Goal: Browse casually: Explore the website without a specific task or goal

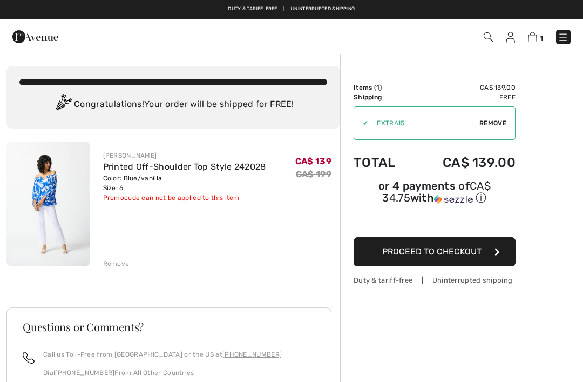
click at [569, 36] on img at bounding box center [563, 37] width 11 height 11
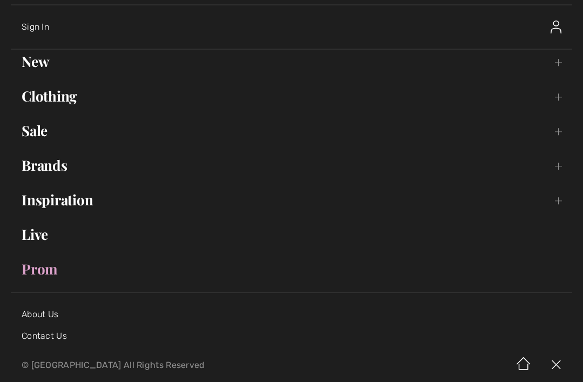
scroll to position [14, 0]
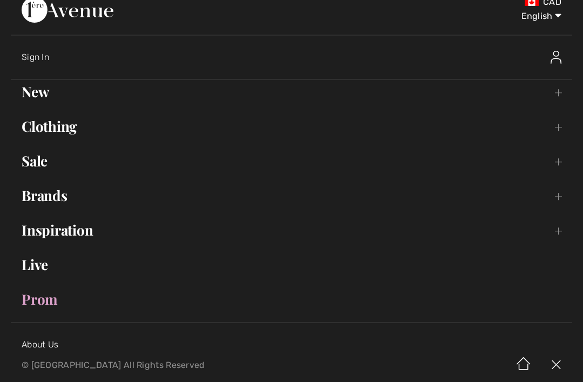
click at [49, 60] on span "Sign In" at bounding box center [36, 57] width 28 height 10
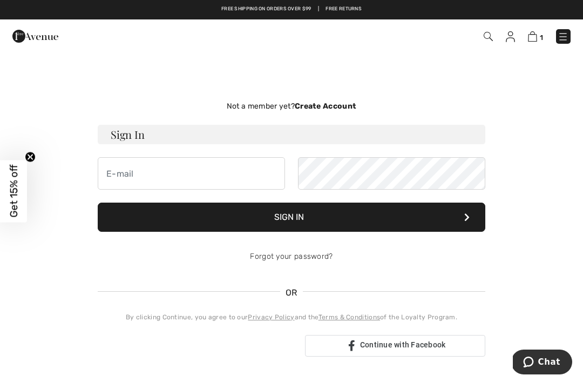
click at [13, 208] on span "Get 15% off" at bounding box center [14, 191] width 12 height 53
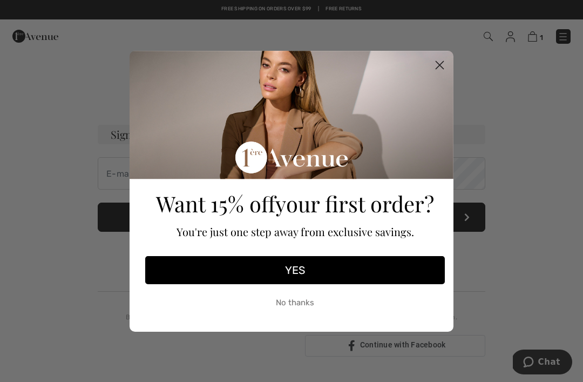
click at [299, 269] on button "YES" at bounding box center [295, 270] width 300 height 28
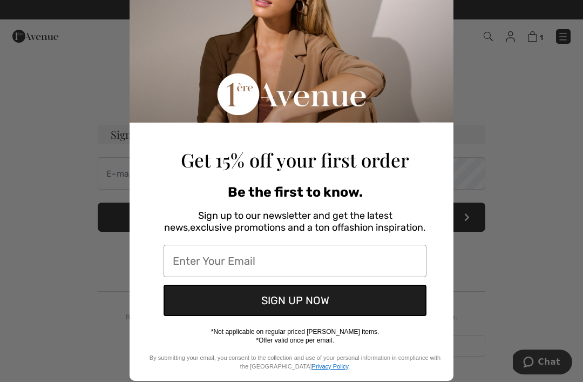
scroll to position [79, 0]
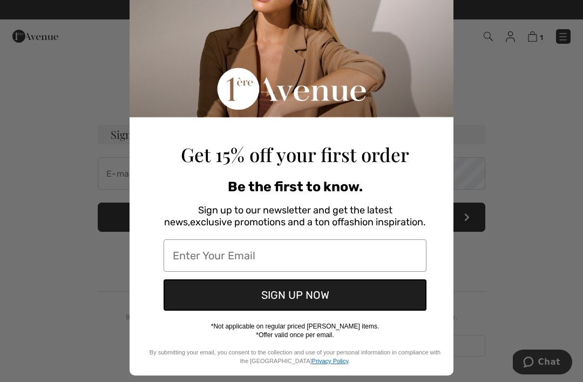
click at [347, 258] on input "Enter Your Email" at bounding box center [295, 255] width 263 height 32
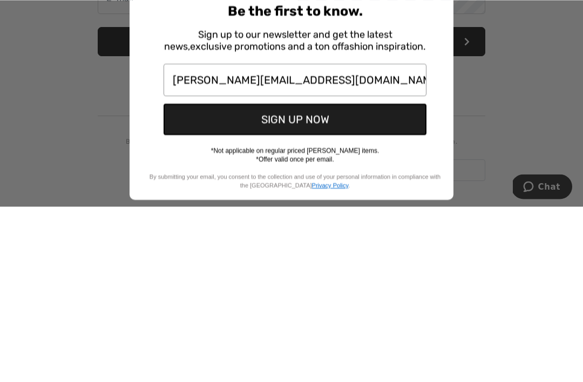
type input "diane-bernard@hotmail.com"
click at [303, 279] on button "SIGN UP NOW" at bounding box center [295, 294] width 263 height 31
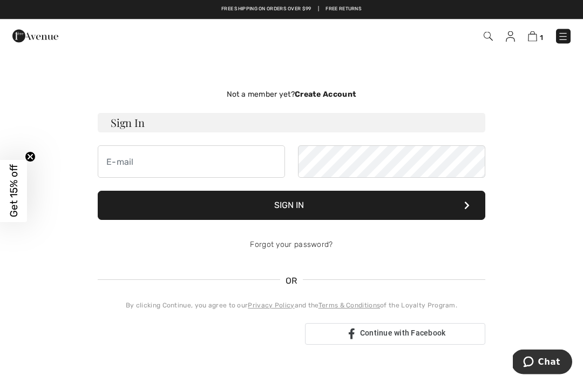
scroll to position [0, 0]
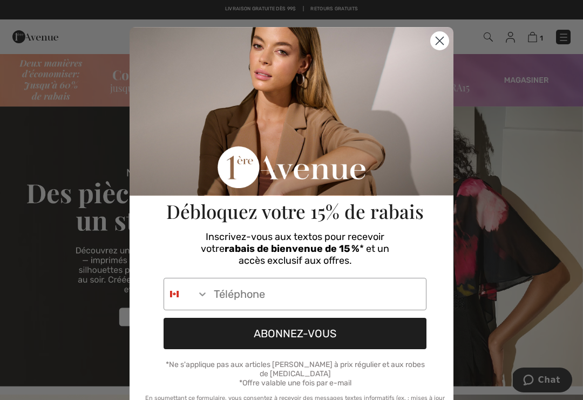
click at [437, 44] on circle "Close dialog" at bounding box center [440, 41] width 18 height 18
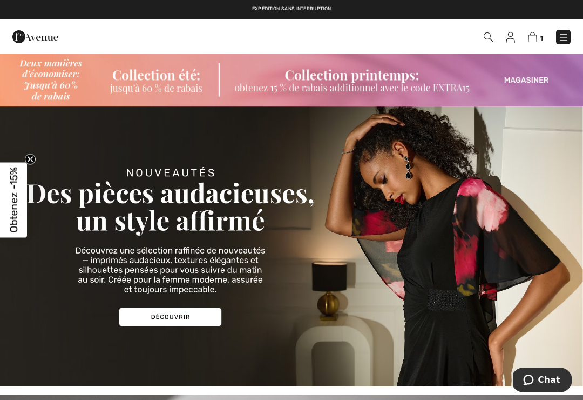
click at [194, 89] on img at bounding box center [291, 79] width 583 height 53
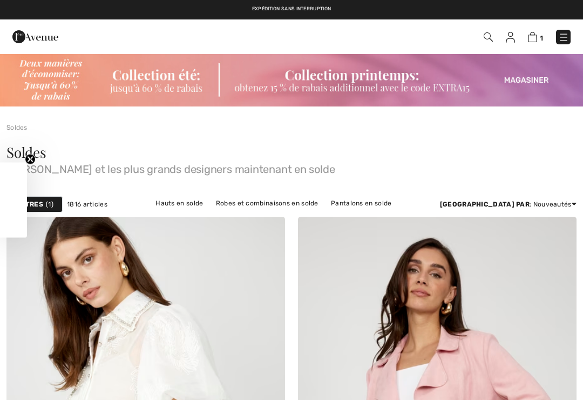
checkbox input "true"
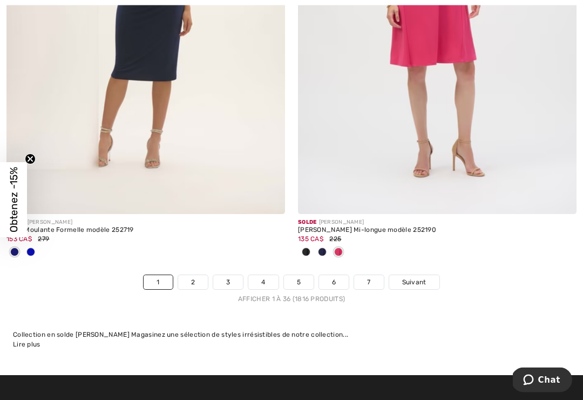
scroll to position [8549, 0]
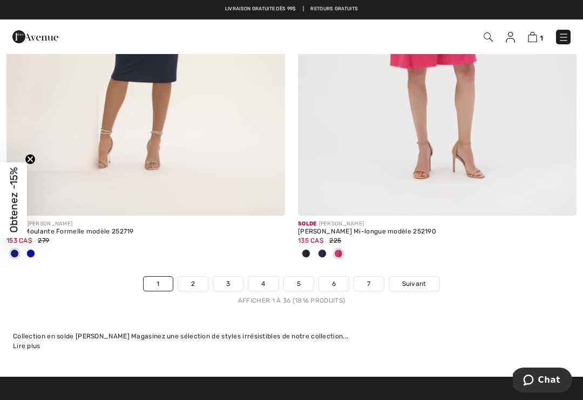
click at [409, 279] on span "Suivant" at bounding box center [414, 284] width 24 height 10
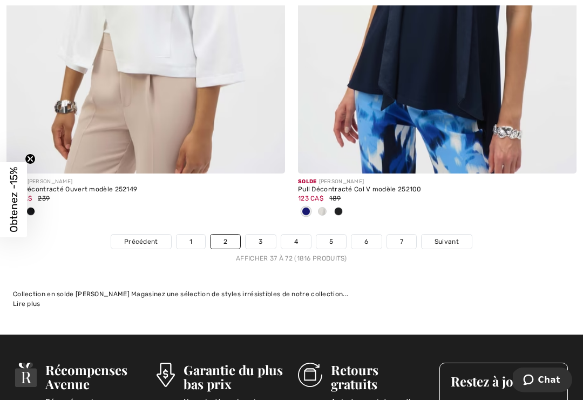
scroll to position [8769, 0]
click at [446, 236] on span "Suivant" at bounding box center [447, 241] width 24 height 10
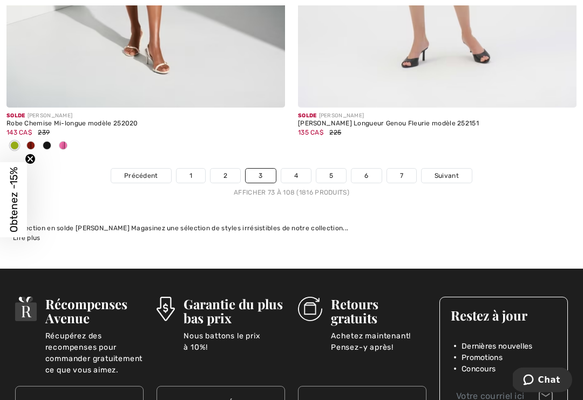
scroll to position [8764, 0]
click at [451, 171] on span "Suivant" at bounding box center [447, 176] width 24 height 10
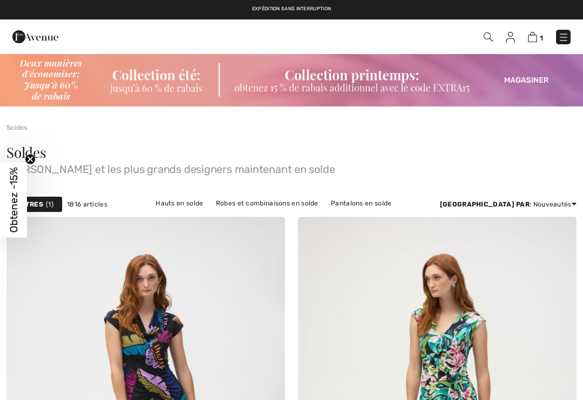
checkbox input "true"
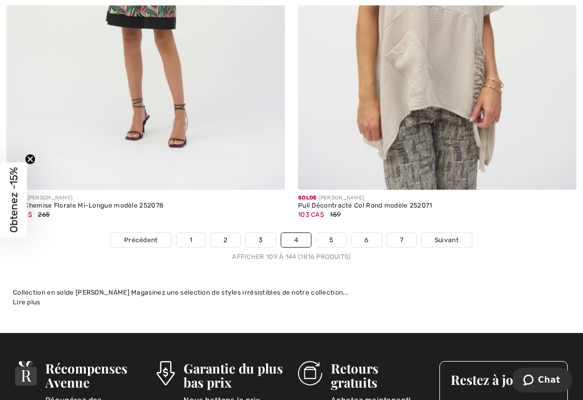
scroll to position [8574, 0]
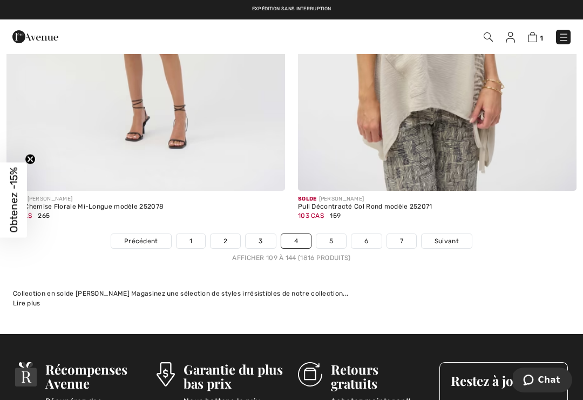
click at [446, 236] on span "Suivant" at bounding box center [447, 241] width 24 height 10
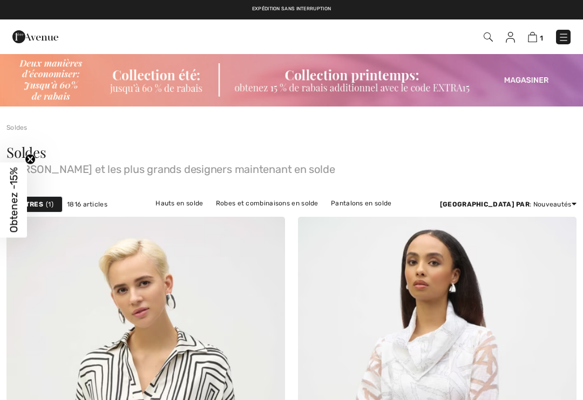
checkbox input "true"
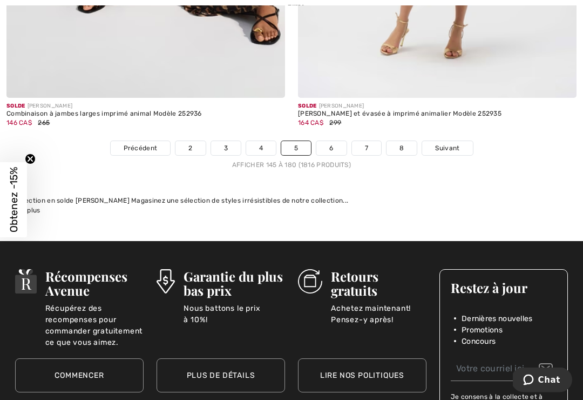
scroll to position [8666, 0]
click at [456, 143] on span "Suivant" at bounding box center [447, 148] width 24 height 10
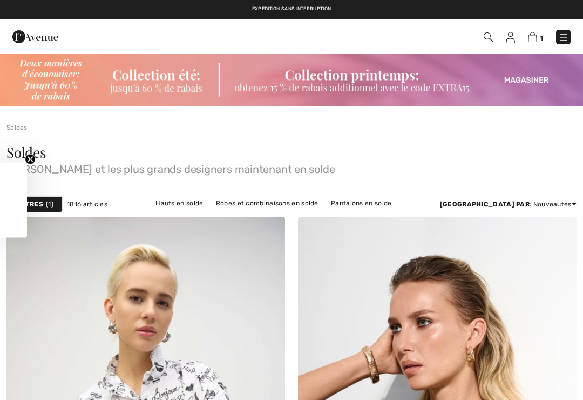
checkbox input "true"
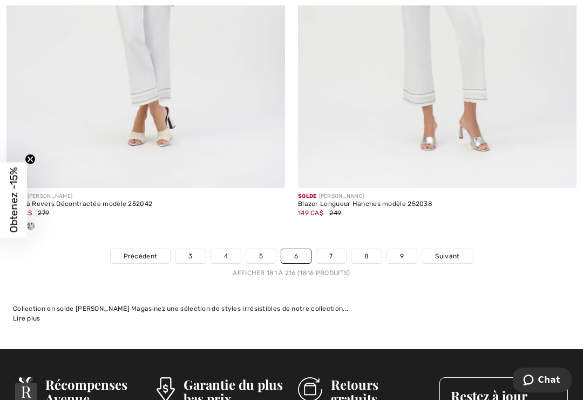
scroll to position [8521, 0]
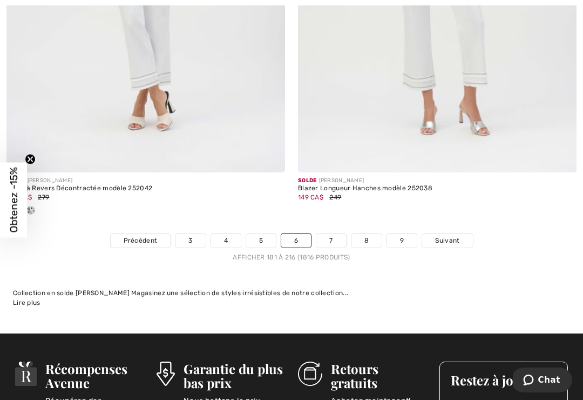
click at [442, 235] on span "Suivant" at bounding box center [447, 240] width 24 height 10
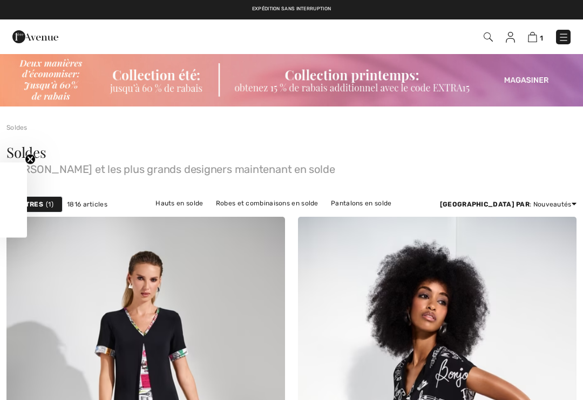
checkbox input "true"
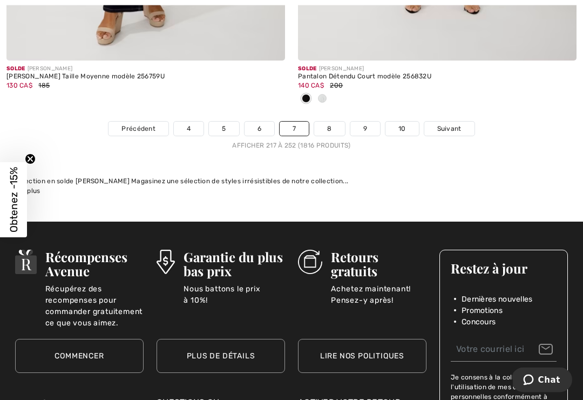
scroll to position [8828, 0]
click at [452, 124] on span "Suivant" at bounding box center [449, 129] width 24 height 10
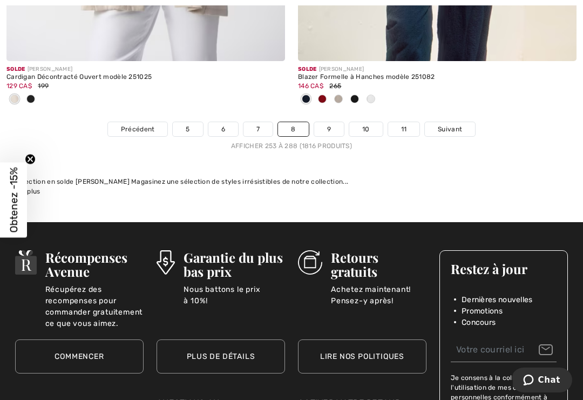
scroll to position [8749, 0]
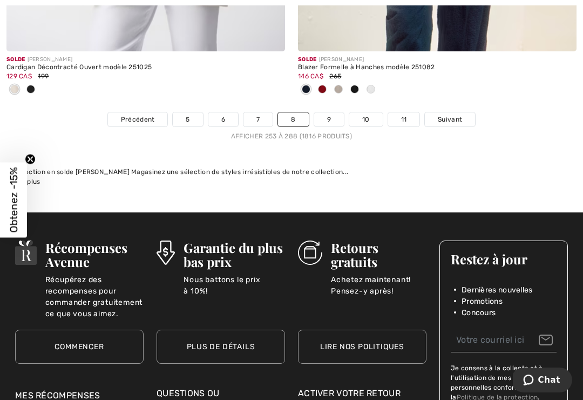
click at [451, 114] on span "Suivant" at bounding box center [450, 119] width 24 height 10
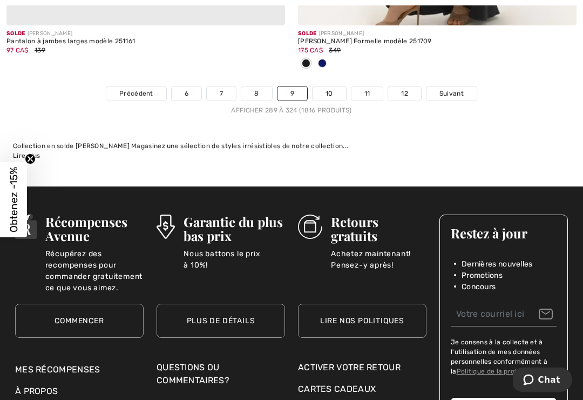
scroll to position [8953, 0]
click at [455, 89] on span "Suivant" at bounding box center [451, 94] width 24 height 10
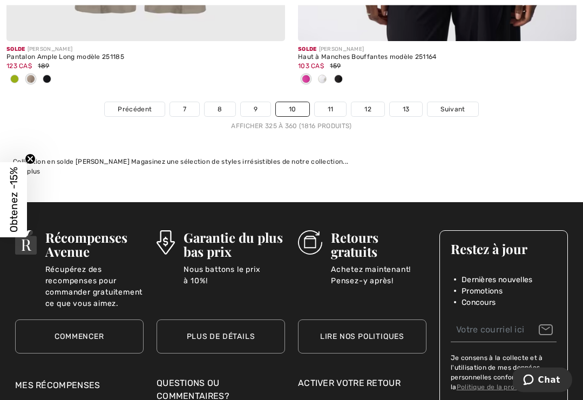
scroll to position [8937, 0]
click at [433, 108] on link "Suivant" at bounding box center [453, 109] width 50 height 14
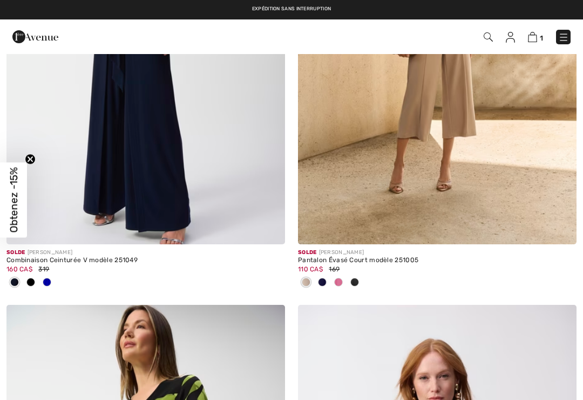
checkbox input "true"
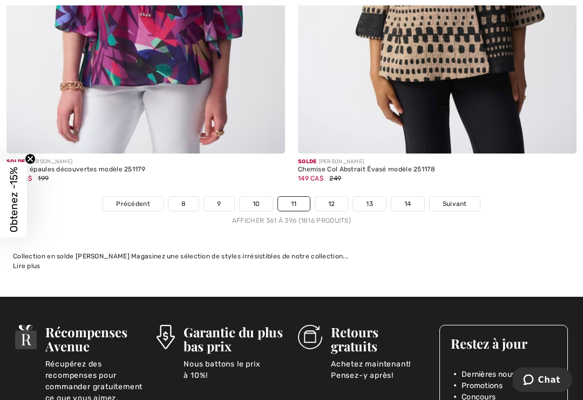
scroll to position [8611, 0]
click at [461, 199] on span "Suivant" at bounding box center [455, 204] width 24 height 10
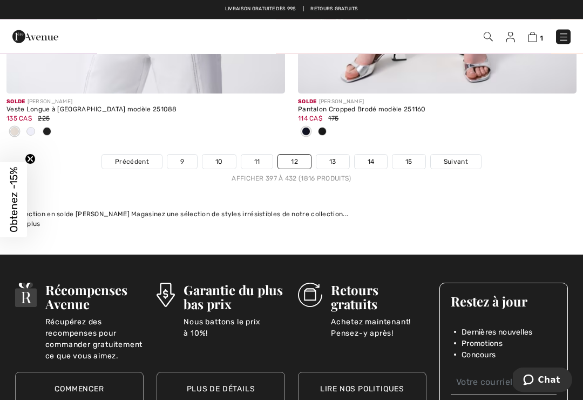
scroll to position [8706, 0]
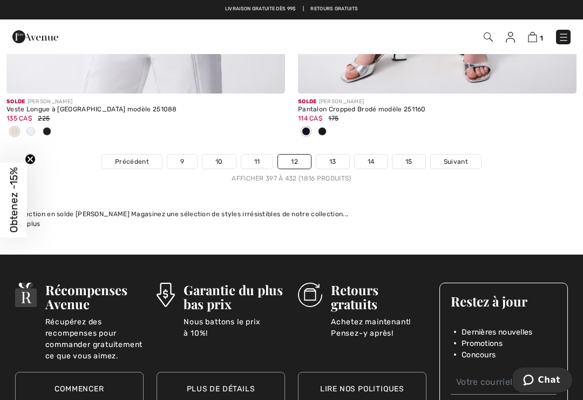
click at [475, 154] on link "Suivant" at bounding box center [456, 161] width 50 height 14
click at [454, 159] on link "Suivant" at bounding box center [456, 161] width 50 height 14
click at [457, 157] on span "Suivant" at bounding box center [456, 162] width 24 height 10
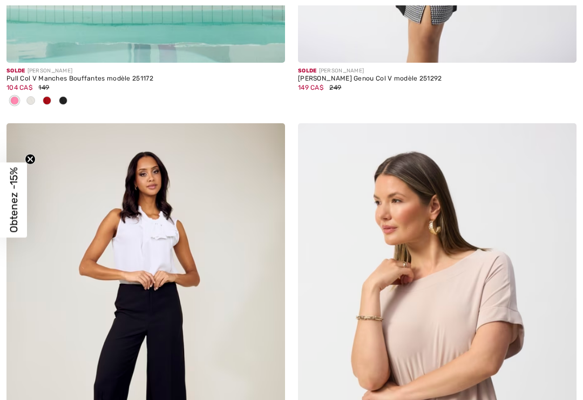
checkbox input "true"
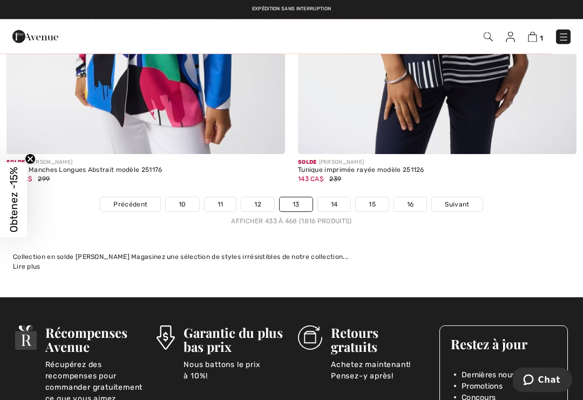
scroll to position [8717, 0]
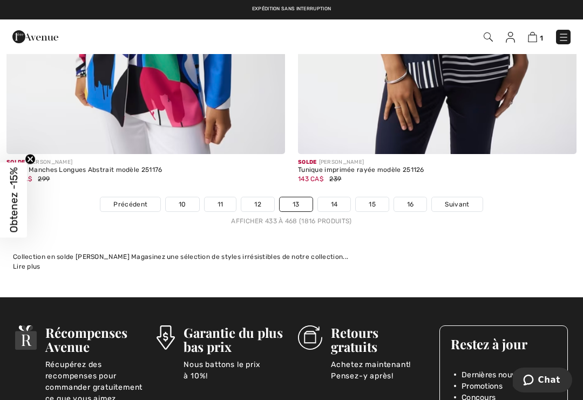
click at [469, 199] on span "Suivant" at bounding box center [457, 204] width 24 height 10
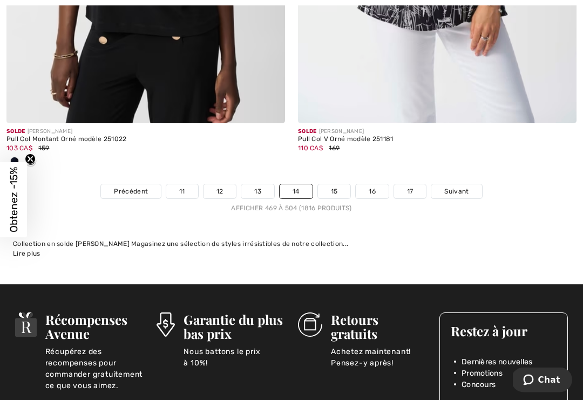
scroll to position [8807, 0]
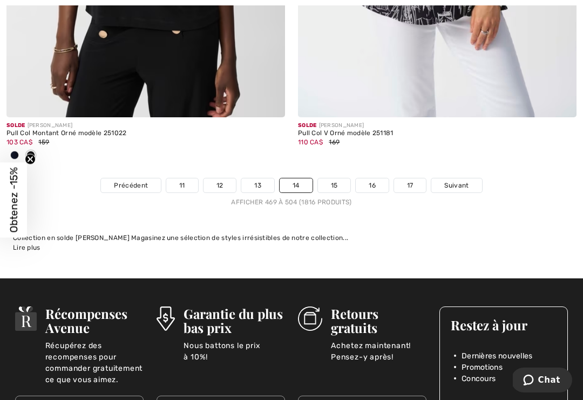
click at [461, 182] on span "Suivant" at bounding box center [456, 185] width 24 height 10
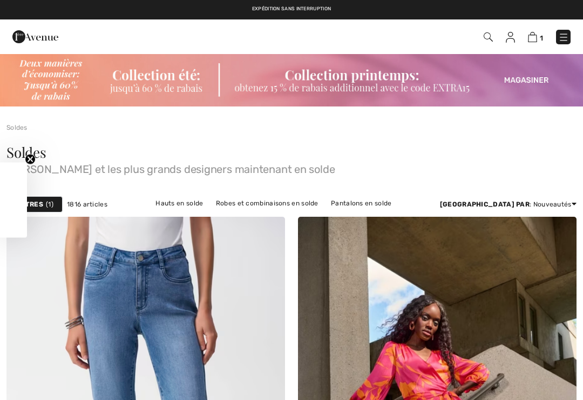
checkbox input "true"
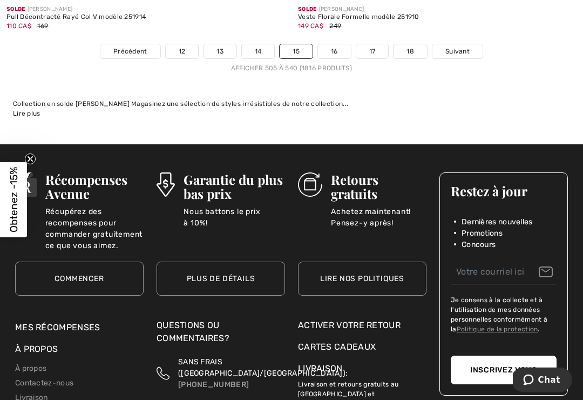
scroll to position [8781, 0]
click at [457, 46] on span "Suivant" at bounding box center [457, 51] width 24 height 10
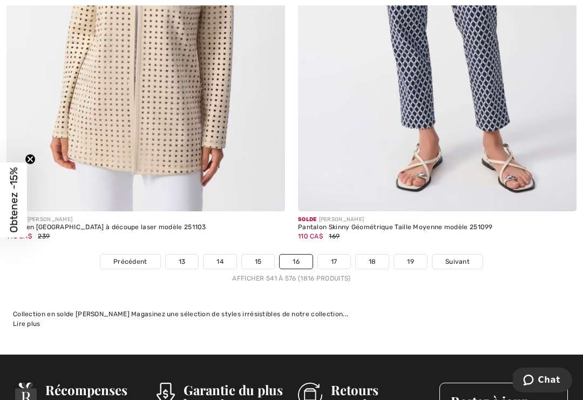
scroll to position [8498, 0]
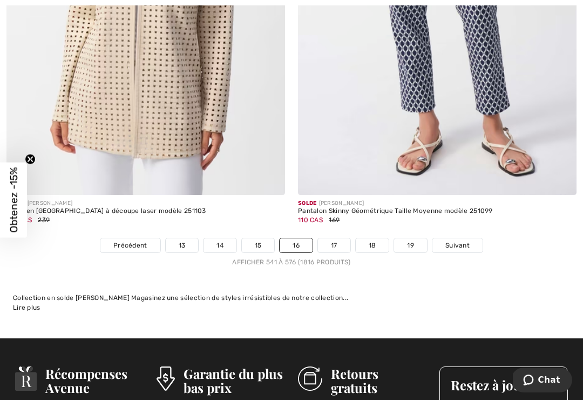
click at [456, 242] on link "Suivant" at bounding box center [457, 245] width 50 height 14
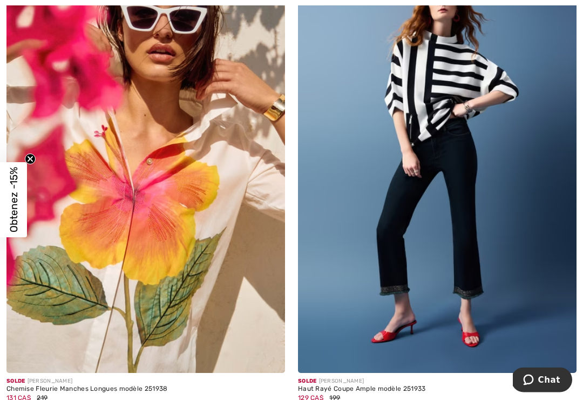
scroll to position [4534, 0]
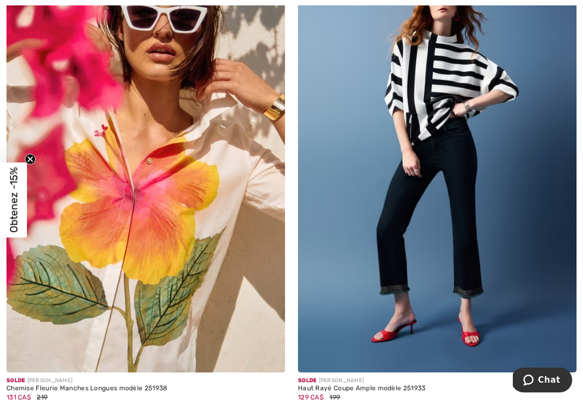
click at [376, 335] on img at bounding box center [437, 163] width 279 height 418
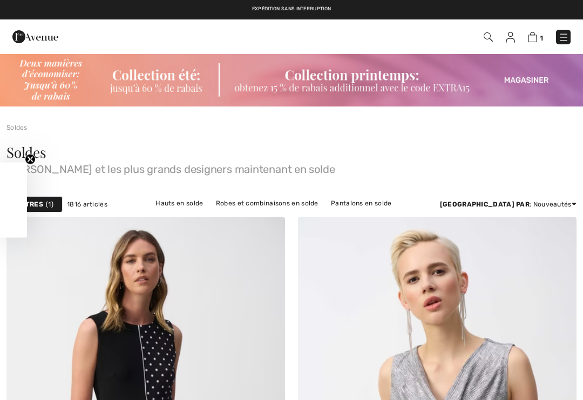
checkbox input "true"
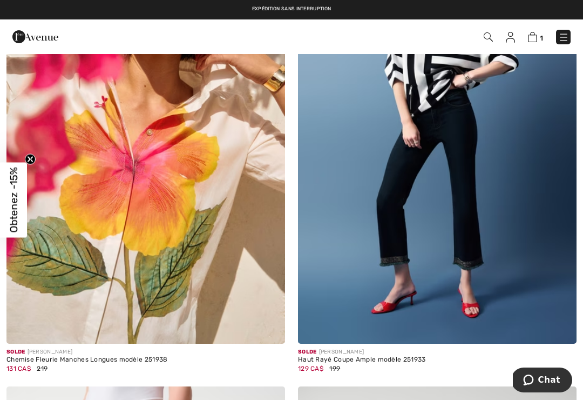
click at [150, 236] on img at bounding box center [145, 134] width 279 height 418
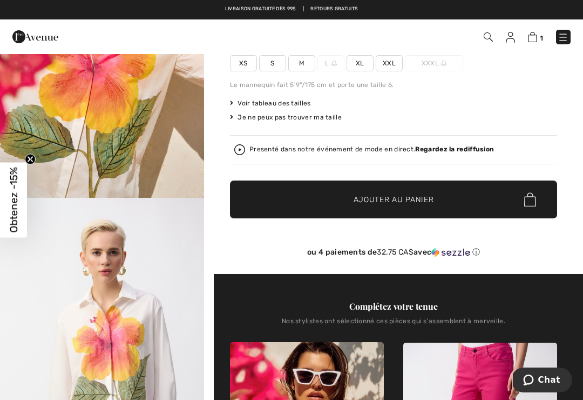
scroll to position [50, 0]
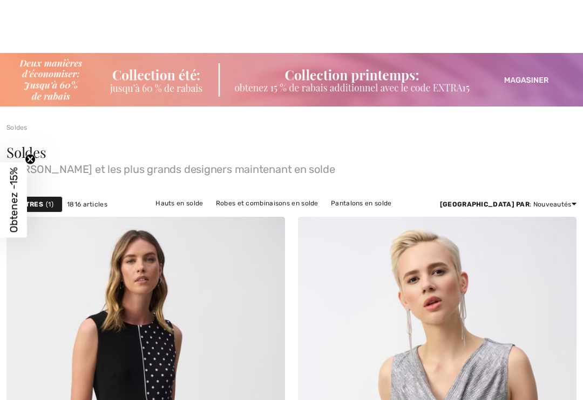
checkbox input "true"
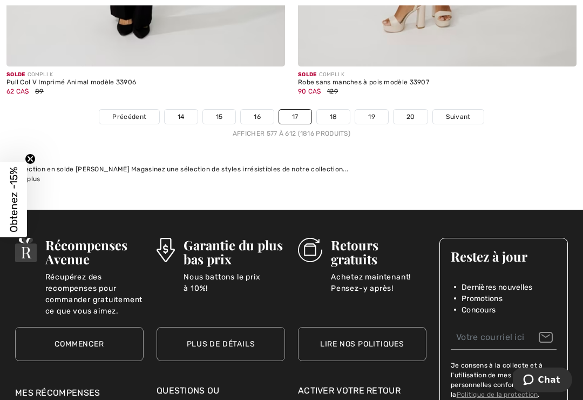
scroll to position [8766, 0]
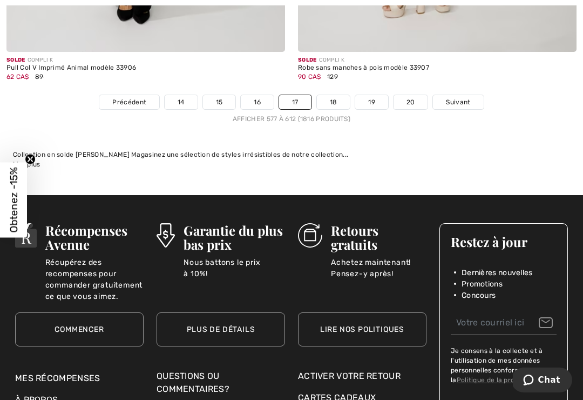
click at [451, 95] on link "Suivant" at bounding box center [458, 102] width 50 height 14
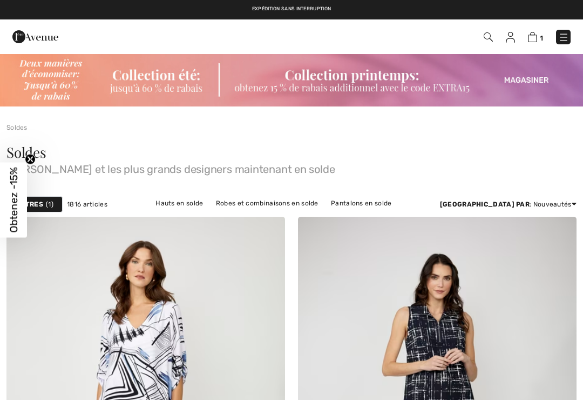
checkbox input "true"
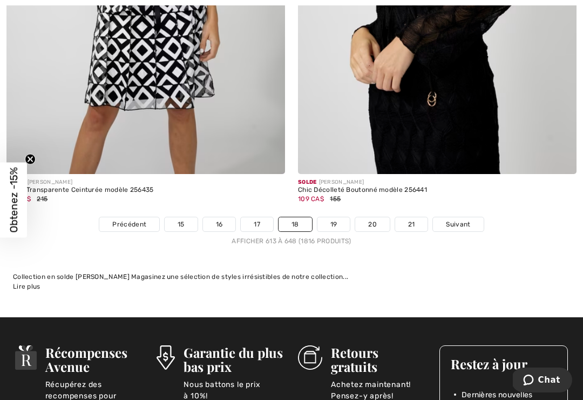
scroll to position [8617, 0]
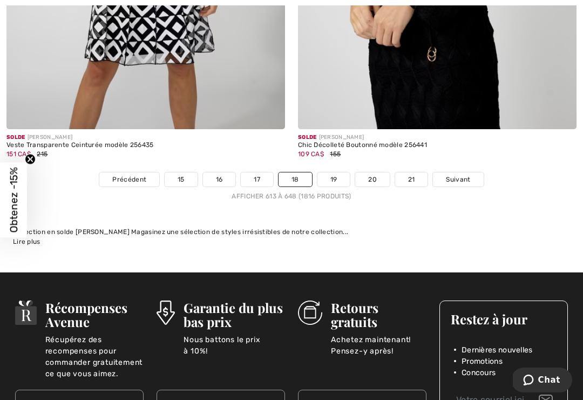
click at [466, 174] on span "Suivant" at bounding box center [458, 179] width 24 height 10
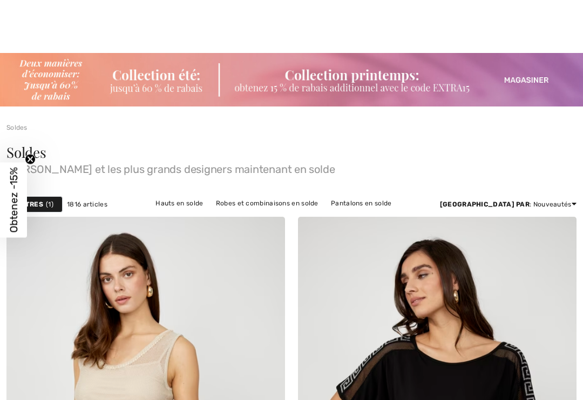
checkbox input "true"
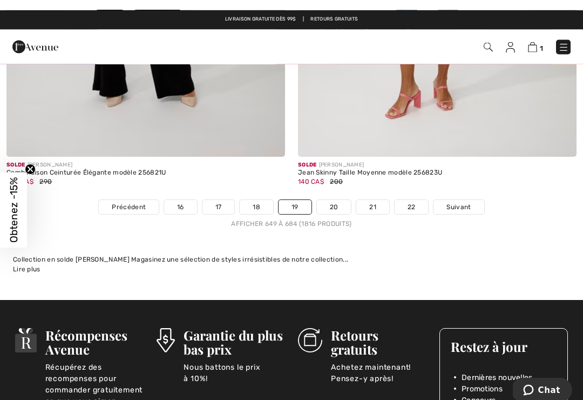
scroll to position [8554, 0]
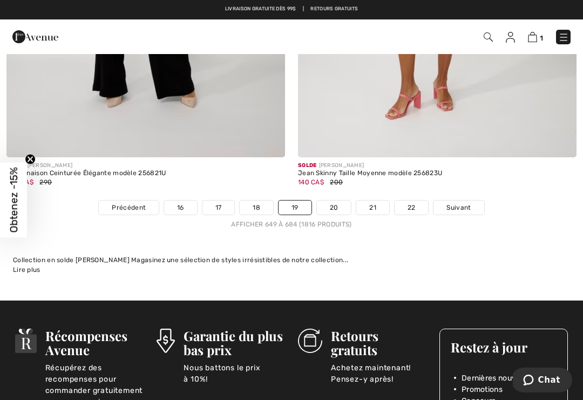
click at [465, 202] on span "Suivant" at bounding box center [458, 207] width 24 height 10
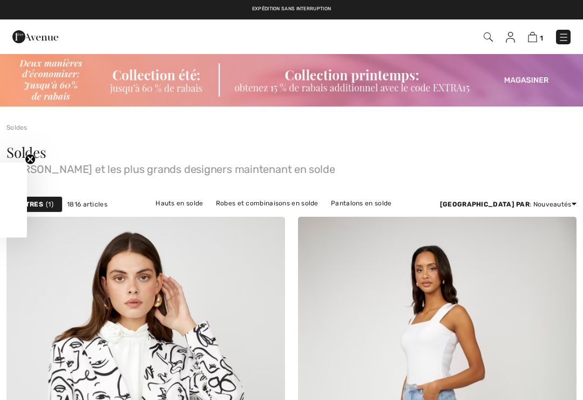
checkbox input "true"
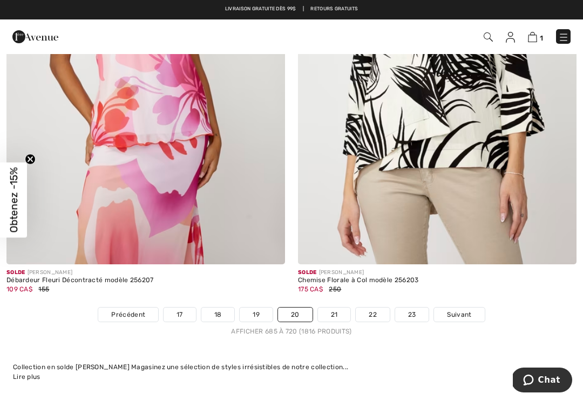
scroll to position [8501, 0]
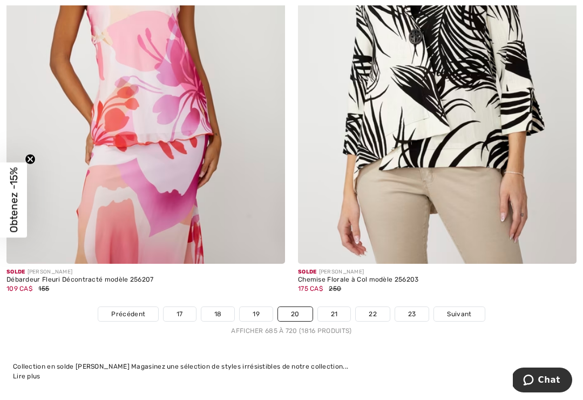
click at [463, 309] on span "Suivant" at bounding box center [459, 314] width 24 height 10
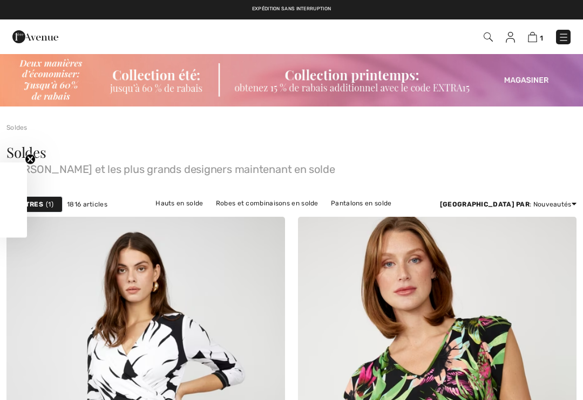
checkbox input "true"
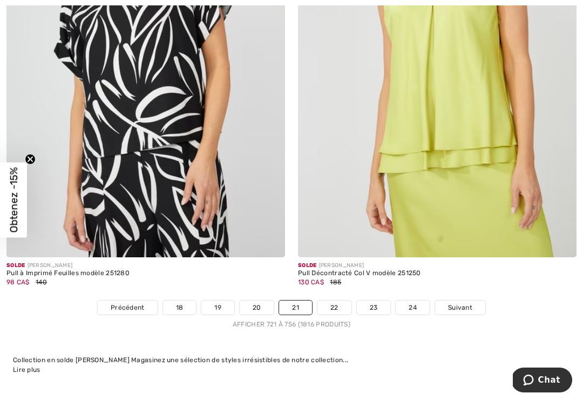
scroll to position [8475, 0]
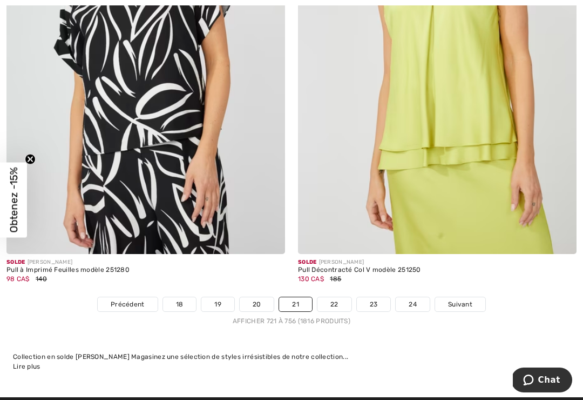
click at [455, 301] on link "Suivant" at bounding box center [460, 304] width 50 height 14
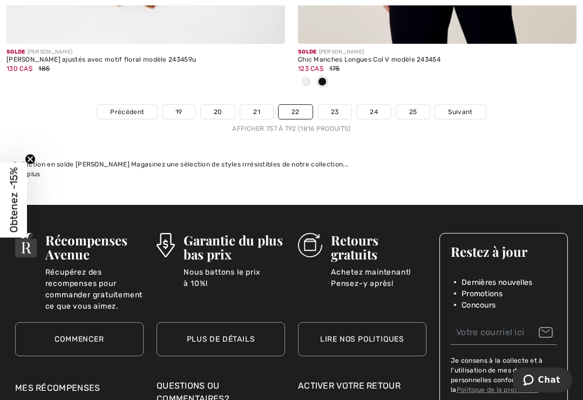
scroll to position [8741, 0]
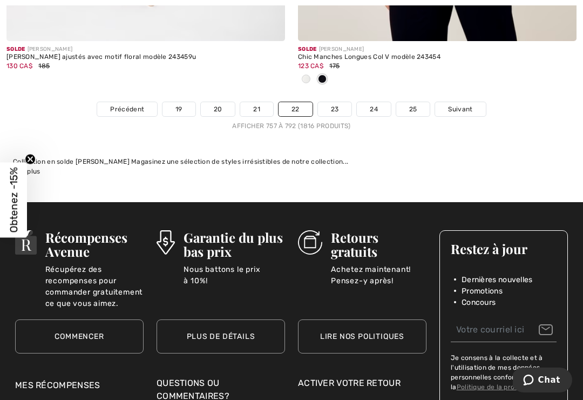
click at [463, 106] on link "Suivant" at bounding box center [460, 109] width 50 height 14
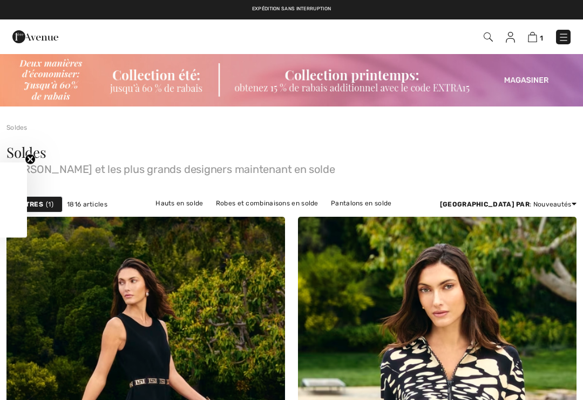
checkbox input "true"
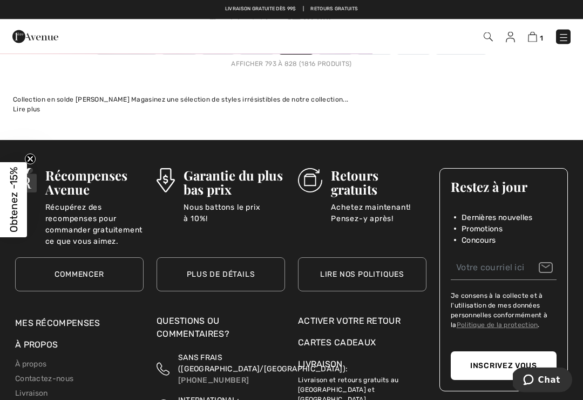
scroll to position [8720, 0]
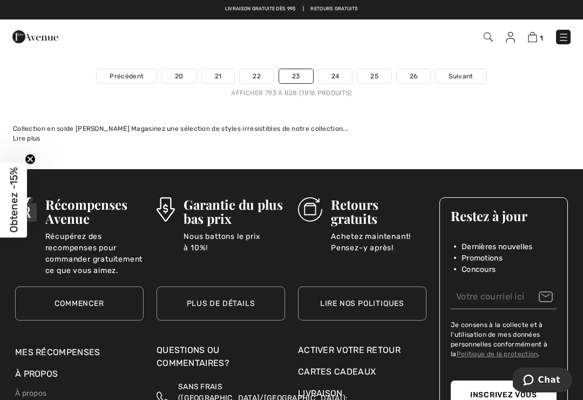
click at [472, 71] on span "Suivant" at bounding box center [461, 76] width 24 height 10
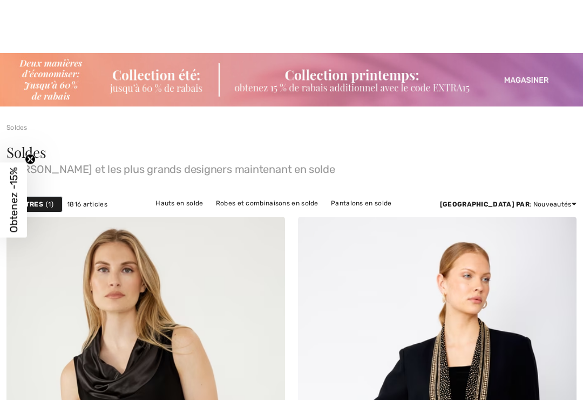
checkbox input "true"
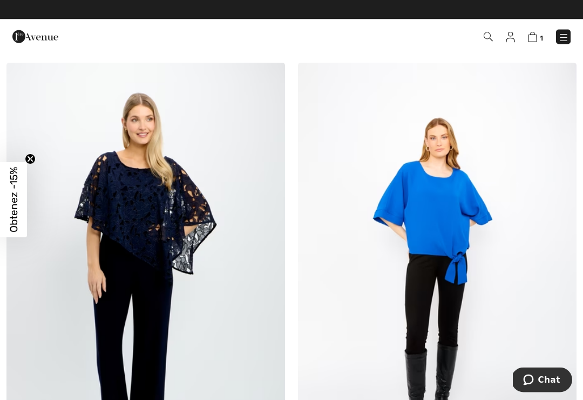
scroll to position [8189, 0]
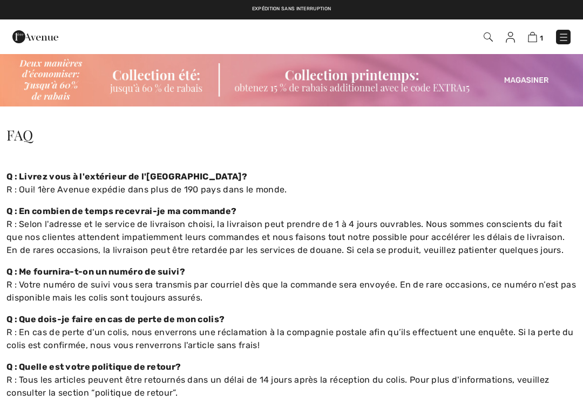
checkbox input "true"
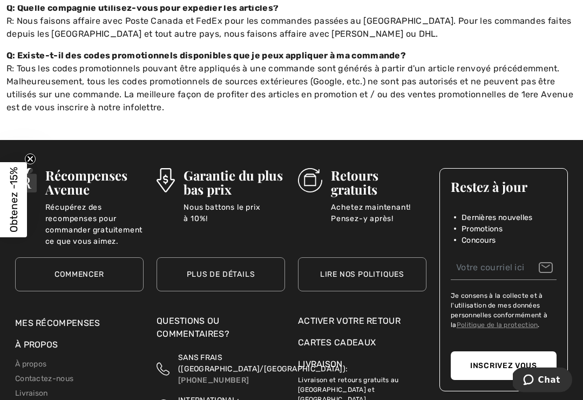
scroll to position [916, 0]
click at [87, 399] on link "Conditions d'utilisation" at bounding box center [55, 407] width 80 height 9
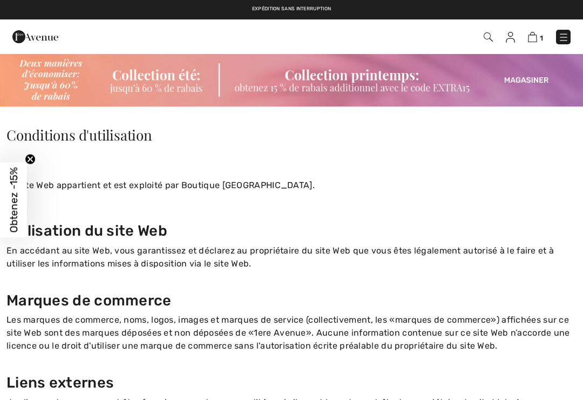
checkbox input "true"
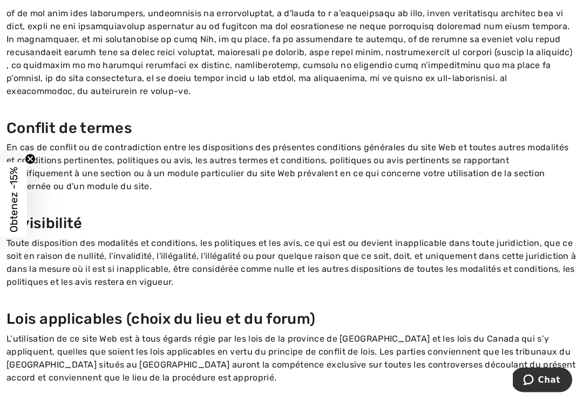
scroll to position [1532, 0]
click at [346, 349] on p "L’utilisation de ce site Web est à tous égards régie par les lois de la provinc…" at bounding box center [291, 358] width 570 height 52
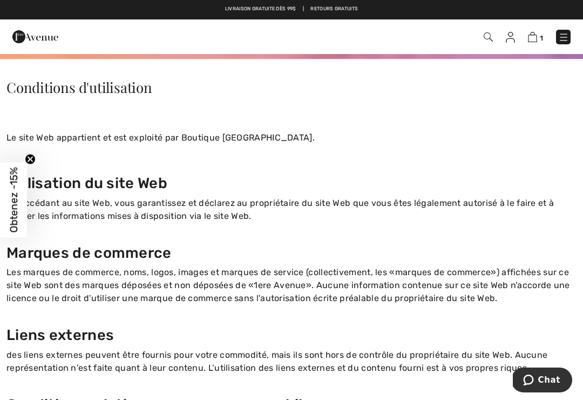
scroll to position [0, 0]
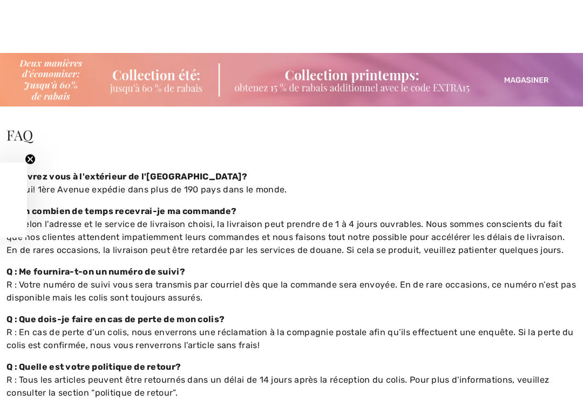
scroll to position [932, 0]
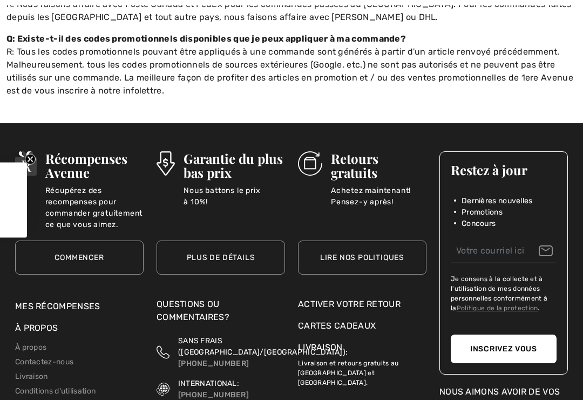
checkbox input "true"
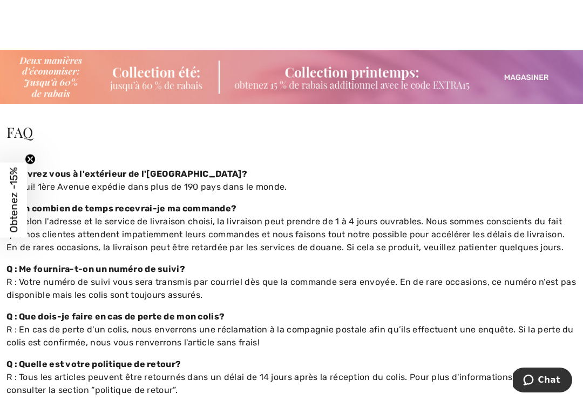
scroll to position [0, 0]
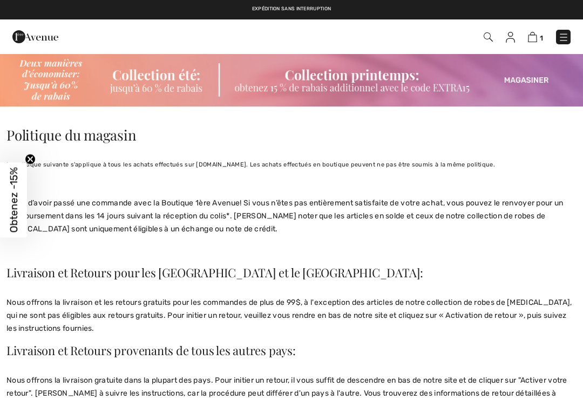
checkbox input "true"
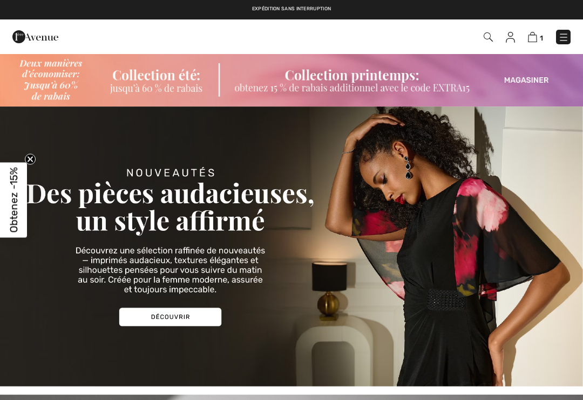
click at [533, 39] on img at bounding box center [532, 37] width 9 height 10
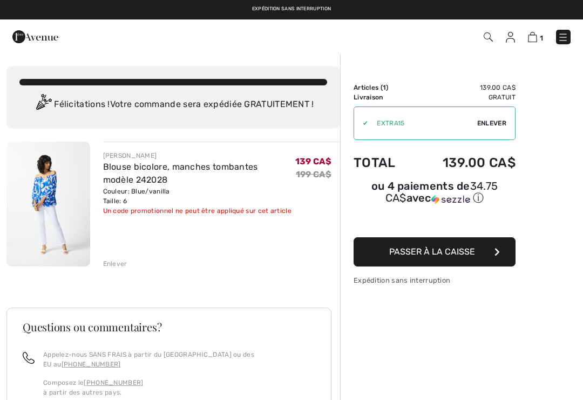
click at [37, 212] on img at bounding box center [48, 203] width 84 height 125
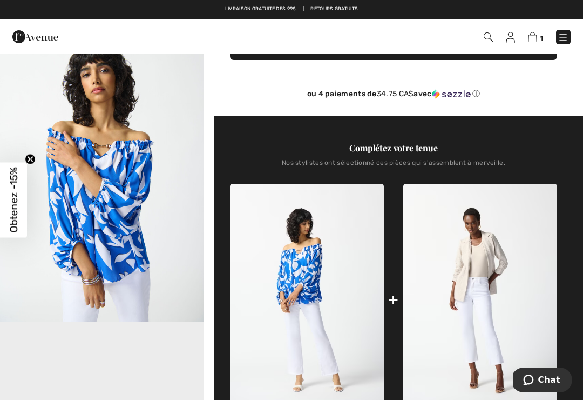
scroll to position [335, 0]
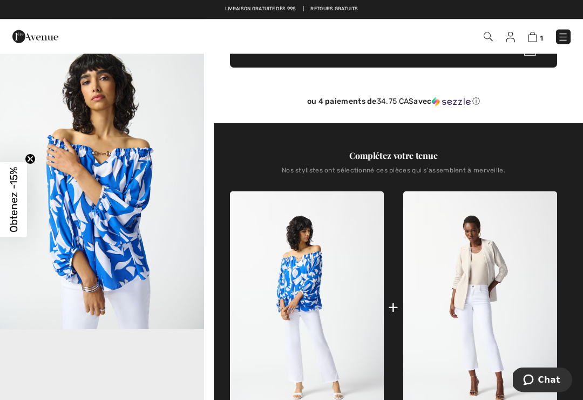
click at [322, 318] on img at bounding box center [307, 307] width 154 height 231
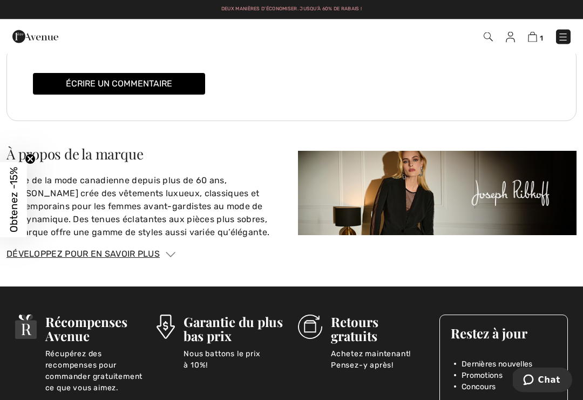
scroll to position [1835, 0]
